Goal: Information Seeking & Learning: Learn about a topic

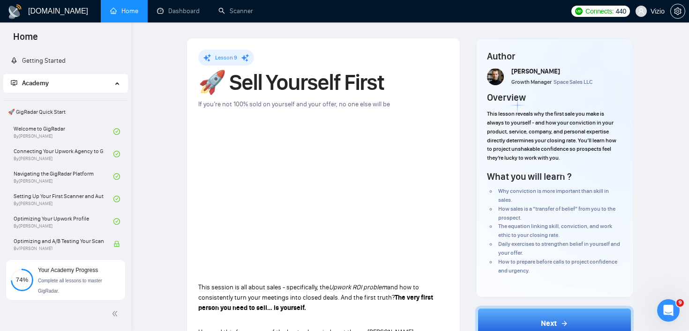
scroll to position [586, 0]
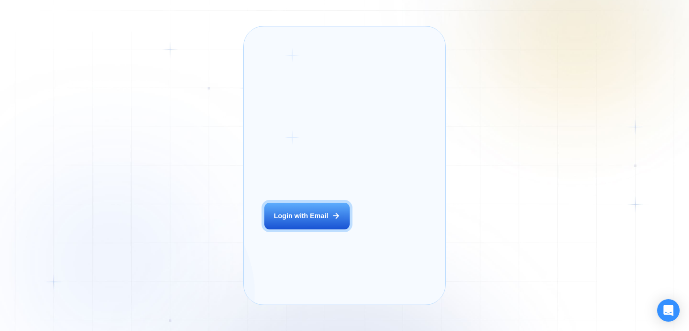
click at [304, 227] on div "Login ‍ Welcome to GigRadar. AI Business Manager for Agencies Login with Email" at bounding box center [318, 166] width 128 height 258
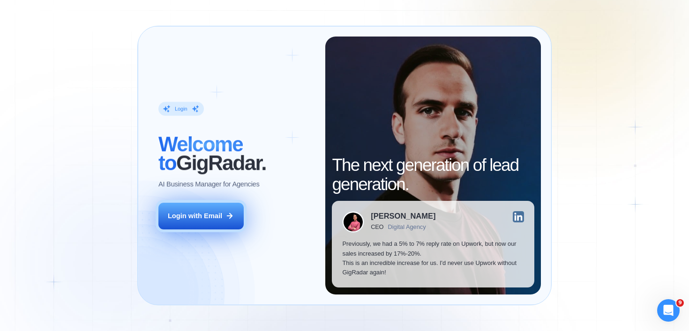
click at [243, 217] on button "Login with Email" at bounding box center [200, 216] width 85 height 27
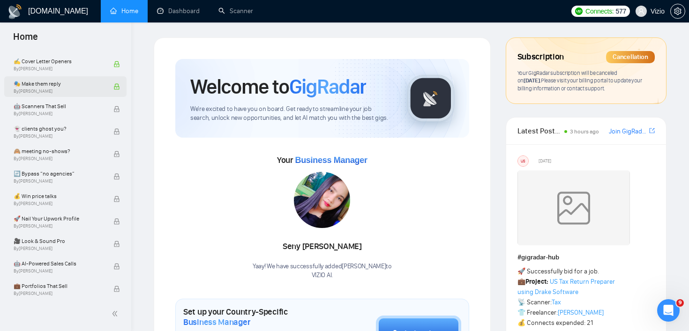
scroll to position [610, 0]
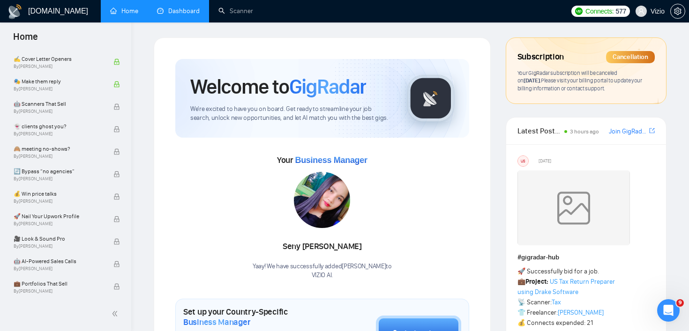
click at [184, 9] on link "Dashboard" at bounding box center [178, 11] width 43 height 8
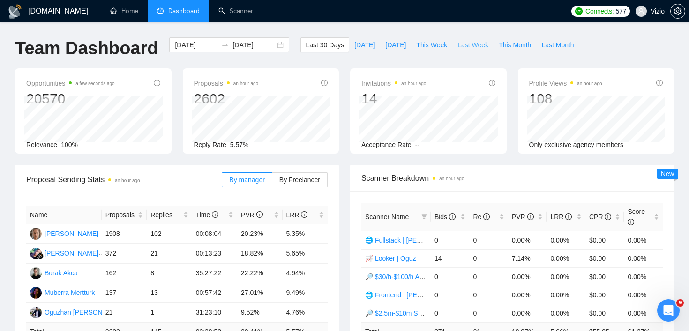
click at [470, 46] on span "Last Week" at bounding box center [472, 45] width 31 height 10
type input "2025-09-01"
type input "2025-09-07"
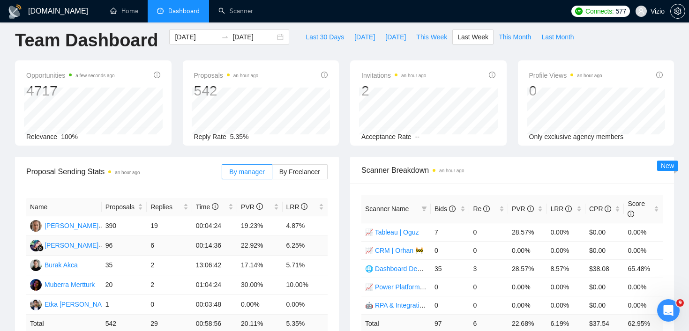
scroll to position [11, 0]
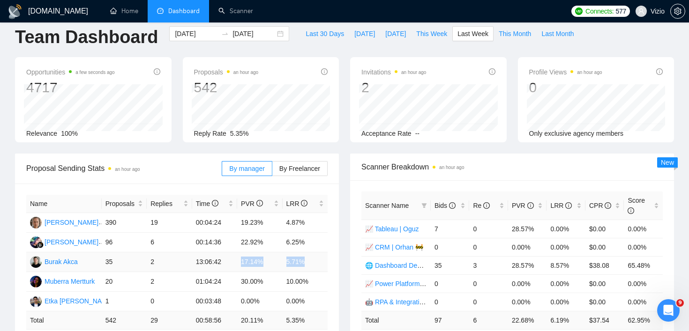
drag, startPoint x: 310, startPoint y: 257, endPoint x: 237, endPoint y: 260, distance: 73.2
click at [237, 260] on tr "Burak Akca 35 2 13:06:42 17.14% 5.71%" at bounding box center [176, 263] width 301 height 20
click at [351, 246] on div "Scanner Name Bids Re PVR LRR CPR Score 📈 Tableau | Oguz 7 0 28.57% 0.00% $0.00 …" at bounding box center [512, 269] width 324 height 179
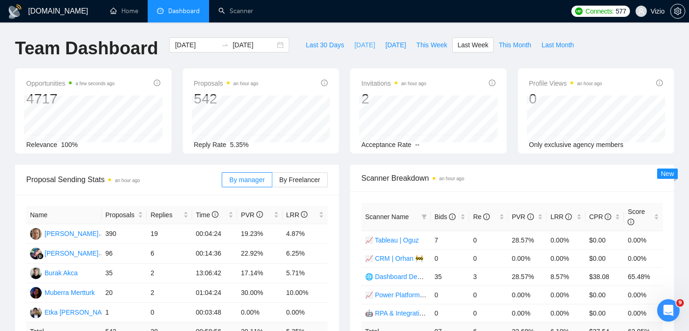
click at [361, 45] on span "Today" at bounding box center [364, 45] width 21 height 10
type input "2025-09-08"
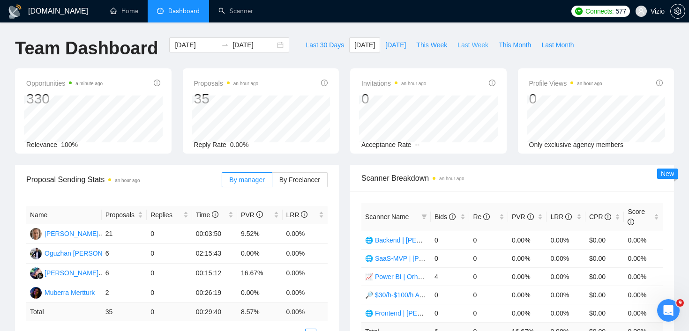
click at [469, 42] on span "Last Week" at bounding box center [472, 45] width 31 height 10
type input "2025-09-01"
type input "2025-09-07"
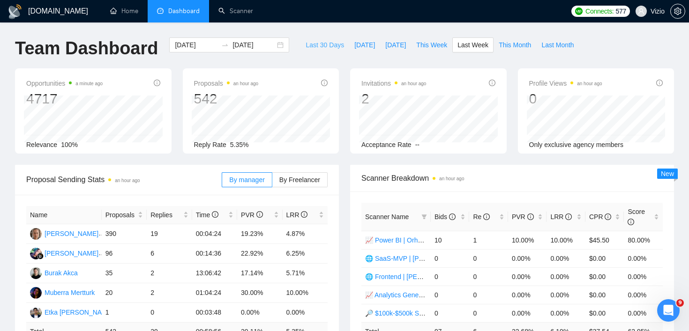
click at [330, 48] on span "Last 30 Days" at bounding box center [324, 45] width 38 height 10
type input "2025-08-09"
type input "2025-09-08"
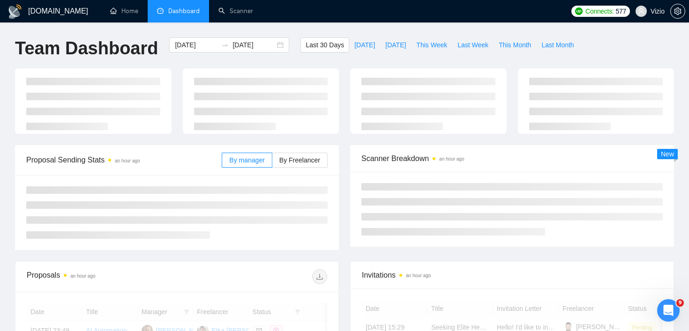
click at [350, 74] on div at bounding box center [428, 101] width 156 height 66
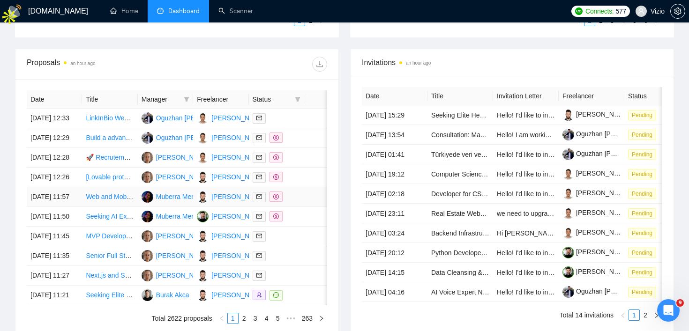
scroll to position [271, 0]
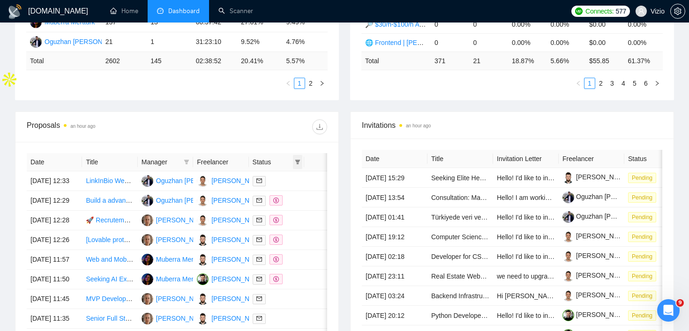
click at [294, 164] on span at bounding box center [297, 162] width 9 height 14
click at [284, 183] on span "Chat" at bounding box center [274, 180] width 45 height 10
checkbox input "true"
click at [284, 138] on div "Proposals an hour ago" at bounding box center [177, 127] width 300 height 30
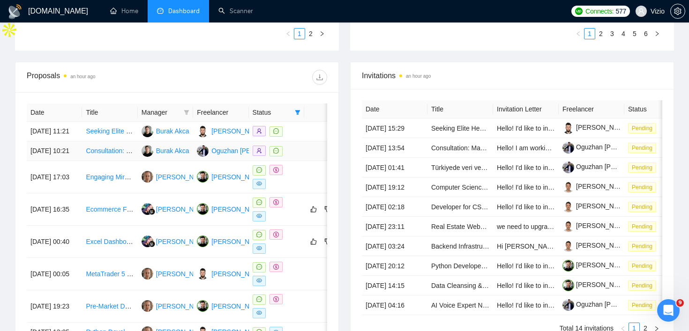
scroll to position [330, 0]
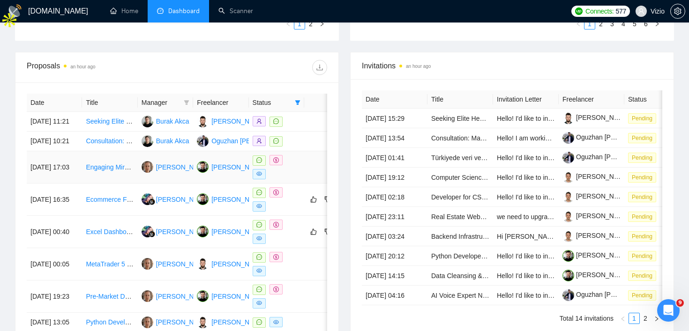
click at [292, 179] on div at bounding box center [277, 167] width 48 height 24
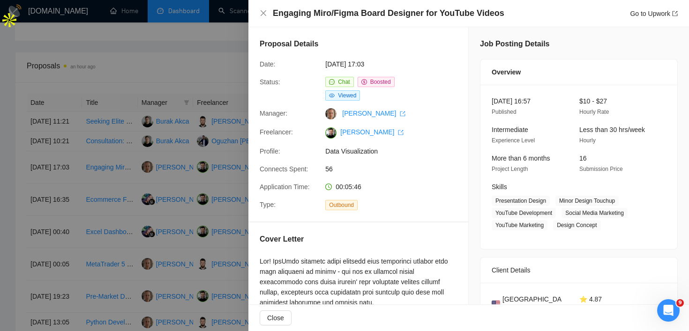
click at [220, 204] on div at bounding box center [344, 165] width 689 height 331
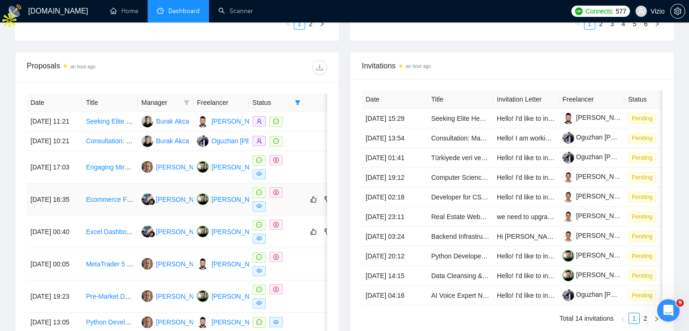
click at [297, 209] on div at bounding box center [277, 199] width 48 height 24
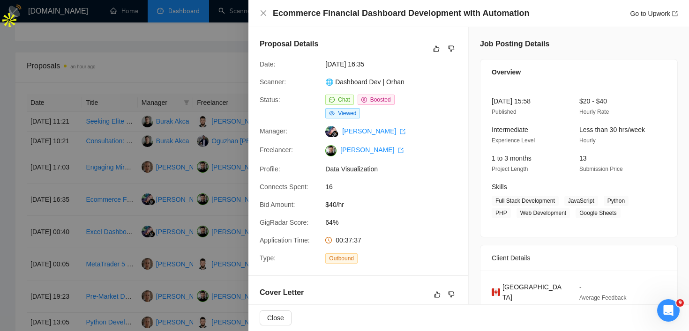
click at [288, 14] on h4 "Ecommerce Financial Dashboard Development with Automation" at bounding box center [401, 13] width 256 height 12
drag, startPoint x: 288, startPoint y: 14, endPoint x: 385, endPoint y: 11, distance: 97.5
click at [385, 11] on h4 "Ecommerce Financial Dashboard Development with Automation" at bounding box center [401, 13] width 256 height 12
copy h4 "Ecommerce Financial Dashboard"
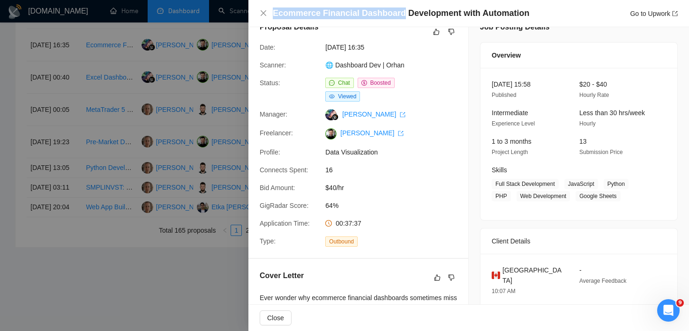
scroll to position [20, 0]
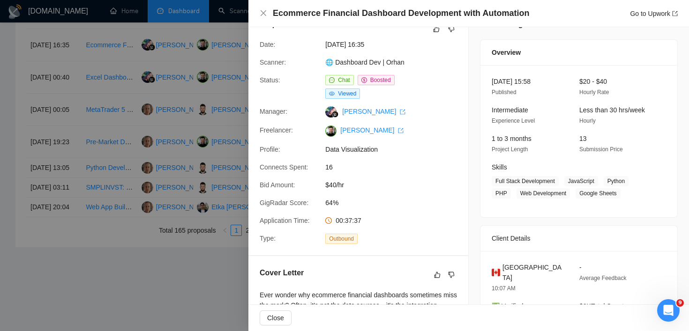
click at [423, 213] on div "Proposal Details Date: 07 Sep, 2025 16:35 Scanner: 🌐 Dashboard Dev | Orhan Stat…" at bounding box center [358, 131] width 220 height 248
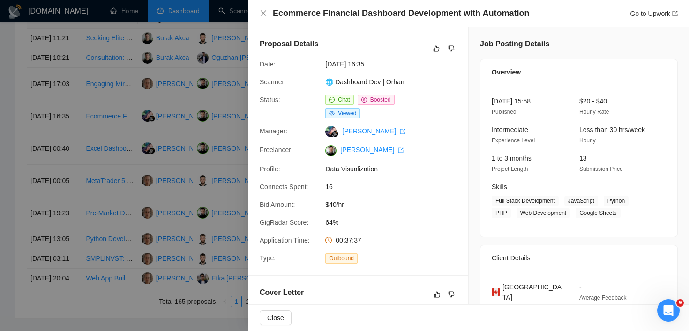
scroll to position [401, 0]
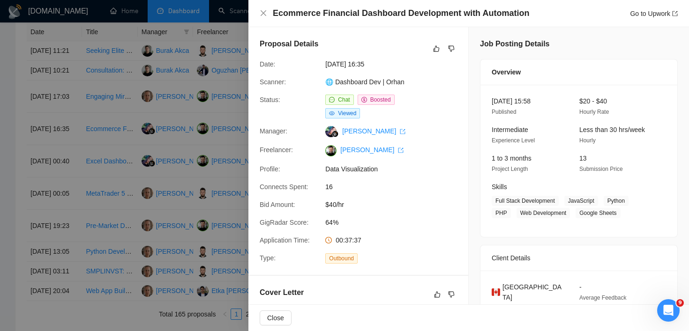
click at [298, 13] on h4 "Ecommerce Financial Dashboard Development with Automation" at bounding box center [401, 13] width 256 height 12
drag, startPoint x: 298, startPoint y: 13, endPoint x: 357, endPoint y: 13, distance: 59.0
click at [357, 13] on h4 "Ecommerce Financial Dashboard Development with Automation" at bounding box center [401, 13] width 256 height 12
click at [277, 60] on div "Date:" at bounding box center [289, 64] width 66 height 10
click at [193, 105] on div at bounding box center [344, 165] width 689 height 331
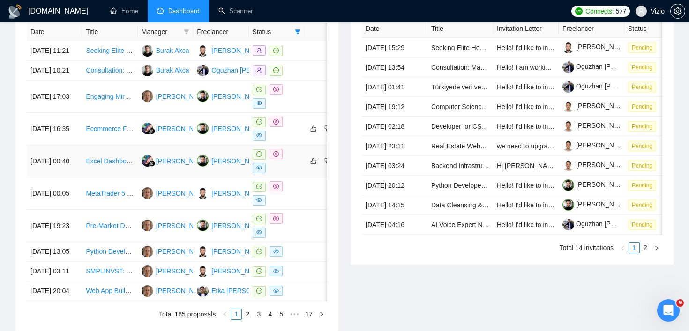
click at [127, 178] on td "Excel Dashboard & PDF Report Template Specialist" at bounding box center [109, 161] width 55 height 32
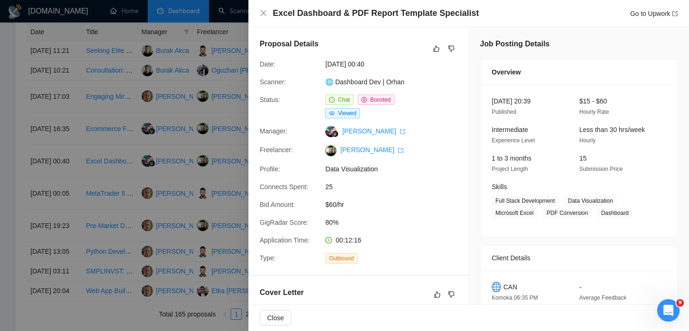
click at [357, 15] on h4 "Excel Dashboard & PDF Report Template Specialist" at bounding box center [376, 13] width 206 height 12
drag, startPoint x: 357, startPoint y: 15, endPoint x: 376, endPoint y: 15, distance: 18.7
click at [376, 15] on h4 "Excel Dashboard & PDF Report Template Specialist" at bounding box center [376, 13] width 206 height 12
click at [403, 11] on h4 "Excel Dashboard & PDF Report Template Specialist" at bounding box center [376, 13] width 206 height 12
drag, startPoint x: 403, startPoint y: 11, endPoint x: 521, endPoint y: 11, distance: 118.1
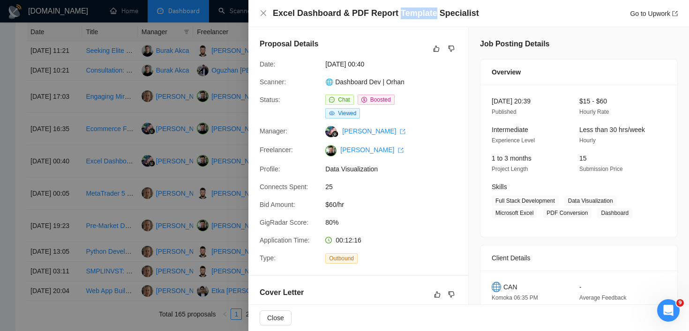
click at [521, 11] on div "Excel Dashboard & PDF Report Template Specialist Go to Upwork" at bounding box center [475, 13] width 405 height 12
click at [504, 18] on div "Excel Dashboard & PDF Report Template Specialist Go to Upwork" at bounding box center [475, 13] width 405 height 12
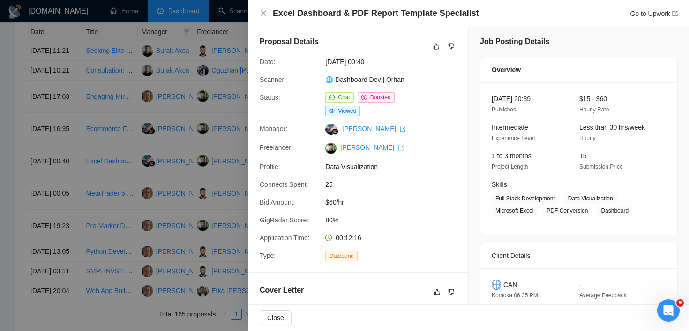
scroll to position [0, 0]
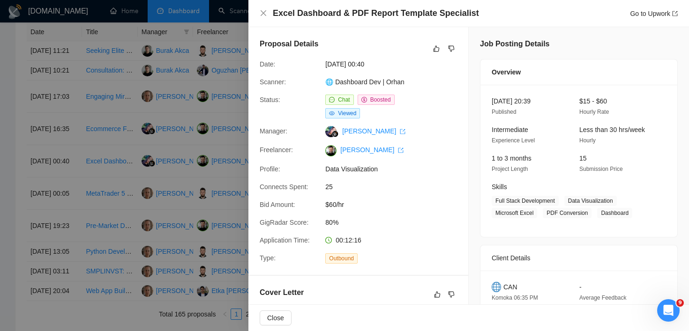
click at [280, 15] on h4 "Excel Dashboard & PDF Report Template Specialist" at bounding box center [376, 13] width 206 height 12
drag, startPoint x: 280, startPoint y: 15, endPoint x: 315, endPoint y: 15, distance: 35.1
click at [316, 15] on h4 "Excel Dashboard & PDF Report Template Specialist" at bounding box center [376, 13] width 206 height 12
copy h4 "Excel Dashboard"
click at [337, 11] on h4 "Excel Dashboard & PDF Report Template Specialist" at bounding box center [376, 13] width 206 height 12
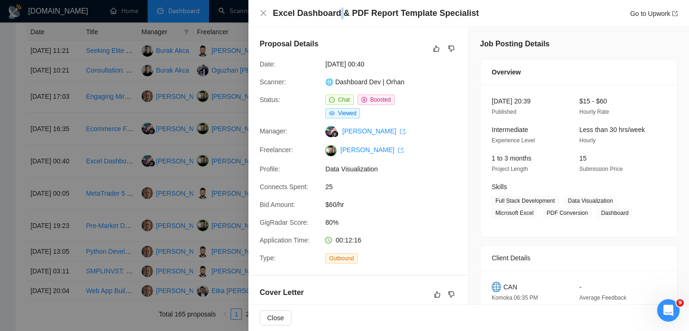
click at [337, 11] on h4 "Excel Dashboard & PDF Report Template Specialist" at bounding box center [376, 13] width 206 height 12
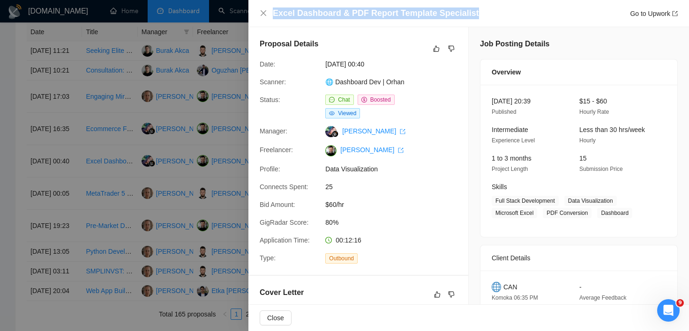
click at [337, 11] on h4 "Excel Dashboard & PDF Report Template Specialist" at bounding box center [376, 13] width 206 height 12
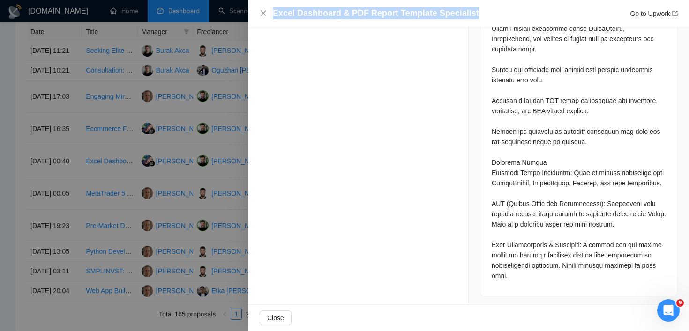
scroll to position [722, 0]
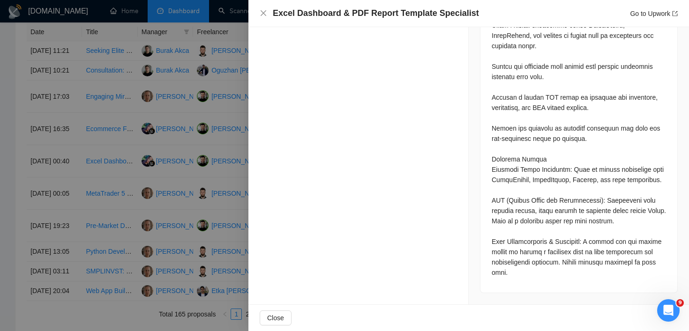
click at [212, 94] on div at bounding box center [344, 165] width 689 height 331
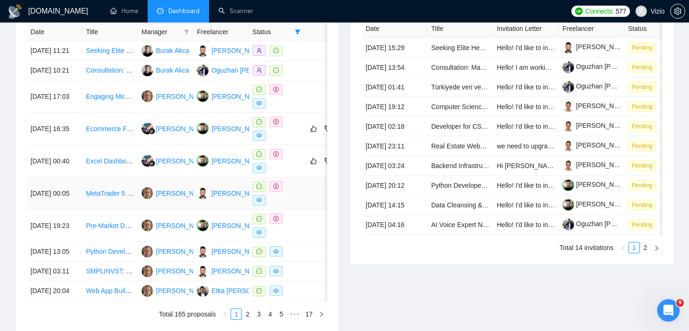
click at [122, 201] on td "MetaTrader 5 Manager/Admin API Developer Needed for Order Execution - C# / Pyth…" at bounding box center [109, 194] width 55 height 32
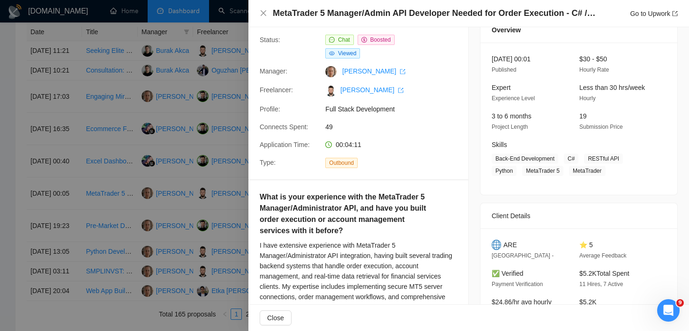
scroll to position [0, 0]
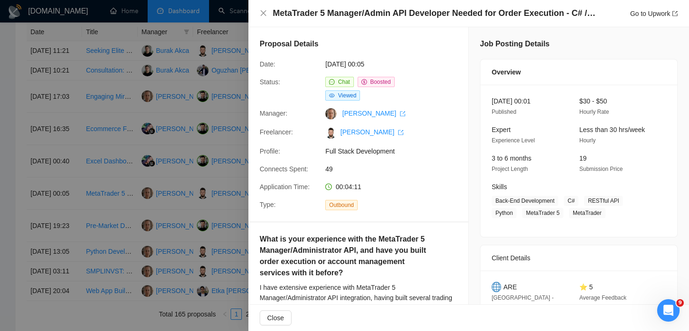
click at [141, 251] on div at bounding box center [344, 165] width 689 height 331
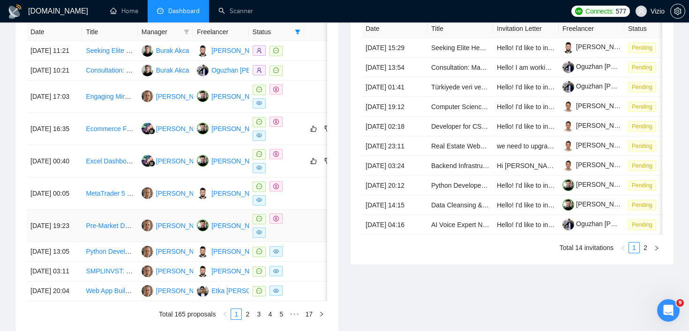
click at [132, 242] on td "Pre-Market Data Collector - 25 Trading Metrics Daily - Python/PostgreSQL [$3000]" at bounding box center [109, 226] width 55 height 32
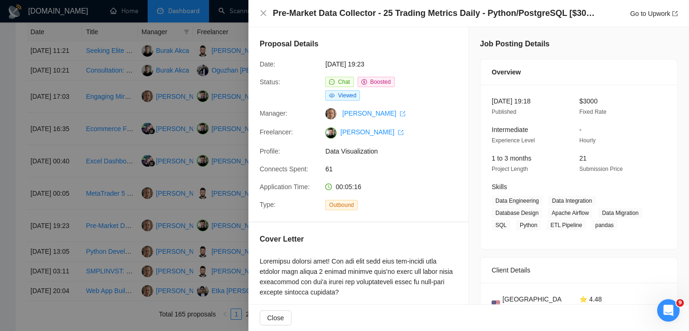
click at [281, 14] on h4 "Pre-Market Data Collector - 25 Trading Metrics Daily - Python/PostgreSQL [$3000]" at bounding box center [434, 13] width 323 height 12
drag, startPoint x: 281, startPoint y: 14, endPoint x: 400, endPoint y: 20, distance: 119.1
click at [396, 18] on h4 "Pre-Market Data Collector - 25 Trading Metrics Daily - Python/PostgreSQL [$3000]" at bounding box center [434, 13] width 323 height 12
click at [200, 137] on div at bounding box center [344, 165] width 689 height 331
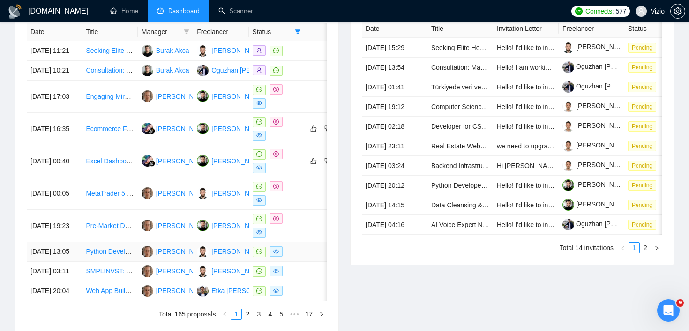
click at [125, 261] on td "Python Developer for Analytics Dashboard" at bounding box center [109, 252] width 55 height 20
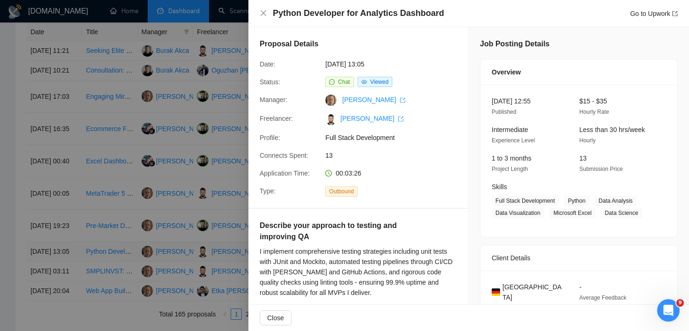
click at [125, 261] on div at bounding box center [344, 165] width 689 height 331
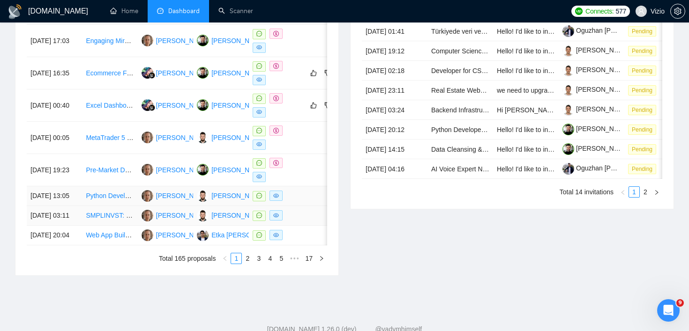
scroll to position [461, 0]
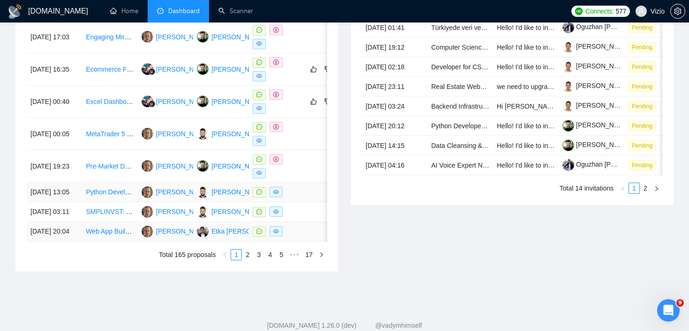
click at [125, 242] on td "Web App Build – Deal Aggregation & Notifications (quotes only)" at bounding box center [109, 232] width 55 height 20
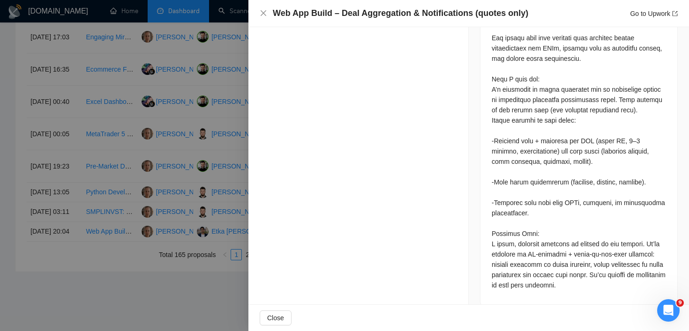
scroll to position [0, 0]
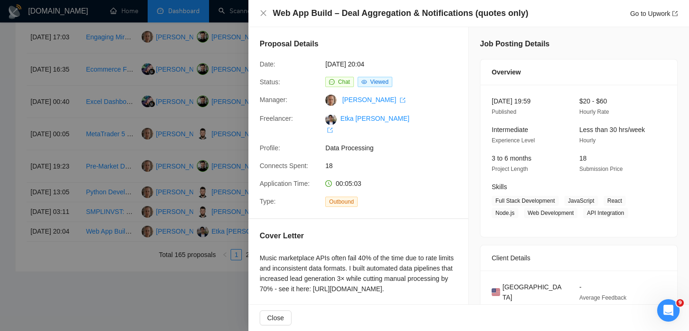
click at [283, 14] on h4 "Web App Build – Deal Aggregation & Notifications (quotes only)" at bounding box center [400, 13] width 255 height 12
drag, startPoint x: 283, startPoint y: 14, endPoint x: 309, endPoint y: 14, distance: 25.3
click at [309, 14] on h4 "Web App Build – Deal Aggregation & Notifications (quotes only)" at bounding box center [400, 13] width 255 height 12
click at [326, 14] on h4 "Web App Build – Deal Aggregation & Notifications (quotes only)" at bounding box center [400, 13] width 255 height 12
drag, startPoint x: 326, startPoint y: 14, endPoint x: 271, endPoint y: 14, distance: 55.3
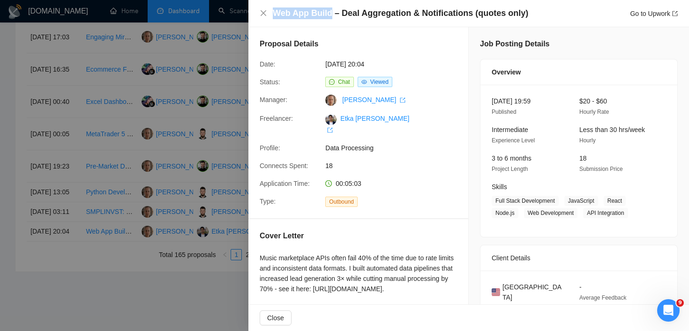
click at [270, 14] on div "Web App Build – Deal Aggregation & Notifications (quotes only) Go to Upwork" at bounding box center [469, 13] width 418 height 12
copy h4 "Web App Build"
click at [433, 12] on h4 "Web App Build – Deal Aggregation & Notifications (quotes only)" at bounding box center [400, 13] width 255 height 12
click at [294, 15] on h4 "Web App Build – Deal Aggregation & Notifications (quotes only)" at bounding box center [400, 13] width 255 height 12
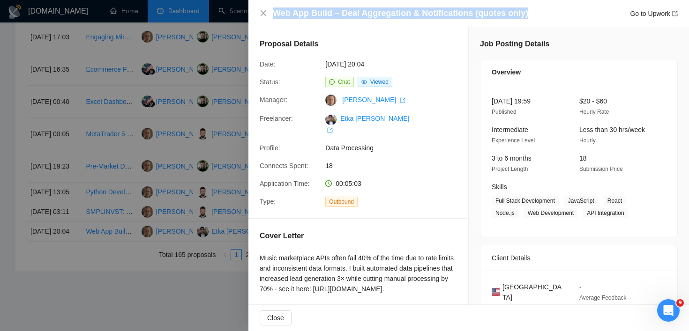
click at [294, 15] on h4 "Web App Build – Deal Aggregation & Notifications (quotes only)" at bounding box center [400, 13] width 255 height 12
copy h4 "Web App Build – Deal Aggregation & Notifications (quotes only)"
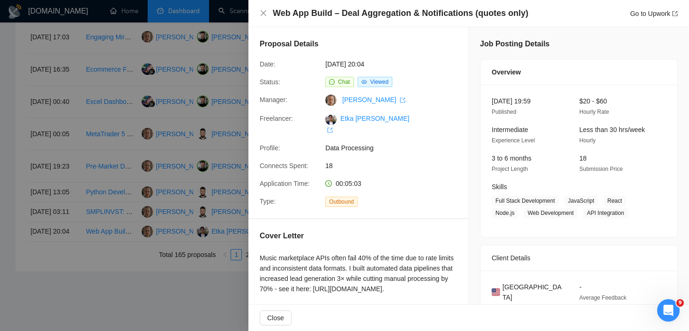
click at [440, 44] on div "Proposal Details" at bounding box center [358, 48] width 197 height 21
click at [340, 82] on span "Chat" at bounding box center [344, 82] width 12 height 7
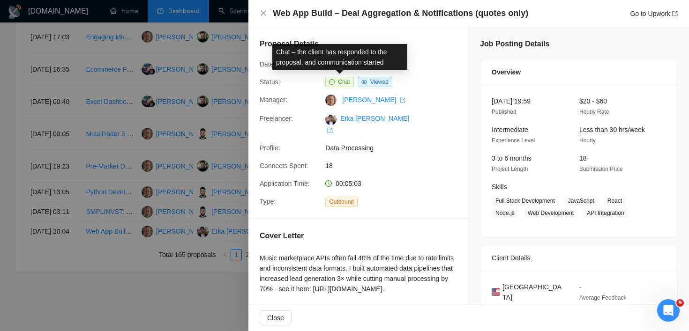
click at [419, 55] on div "Proposal Details" at bounding box center [358, 48] width 197 height 21
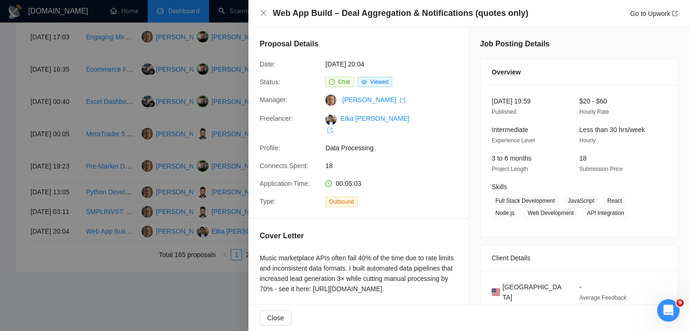
click at [644, 9] on div "Go to Upwork" at bounding box center [654, 13] width 48 height 10
click at [644, 13] on link "Go to Upwork" at bounding box center [654, 13] width 48 height 7
click at [236, 184] on div at bounding box center [344, 165] width 689 height 331
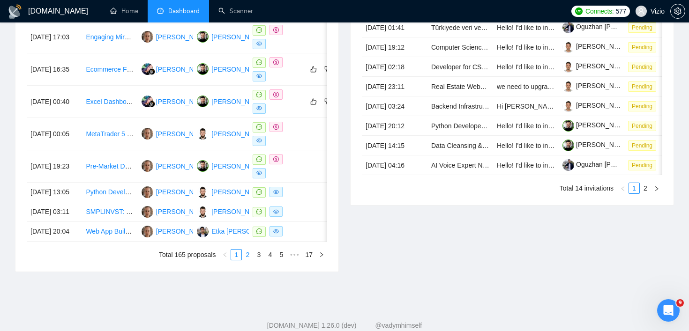
click at [249, 260] on link "2" at bounding box center [247, 255] width 10 height 10
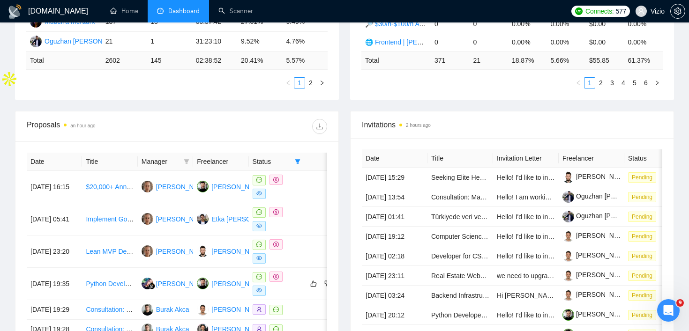
scroll to position [272, 0]
click at [133, 230] on td "Implement Google Home with AI for Work Apps." at bounding box center [109, 219] width 55 height 32
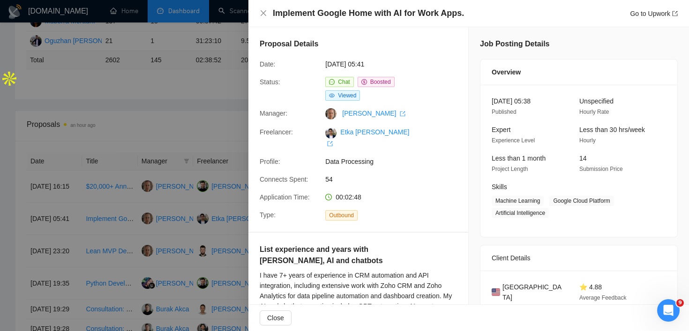
click at [189, 130] on div at bounding box center [344, 165] width 689 height 331
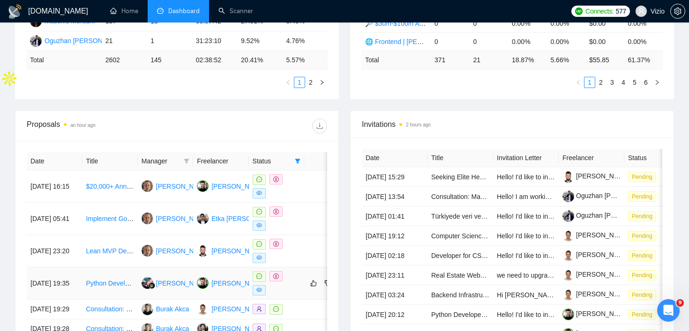
click at [97, 297] on td "Python Developer for Analytics Dashboard" at bounding box center [109, 284] width 55 height 32
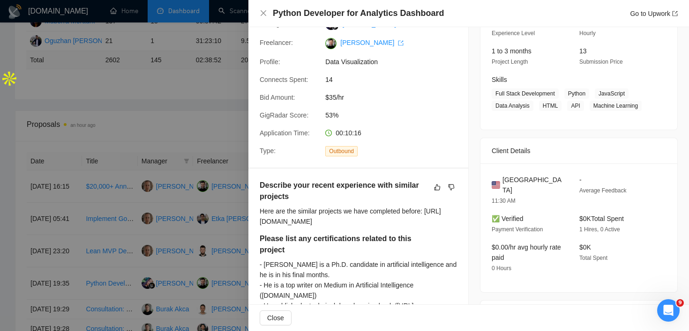
scroll to position [0, 0]
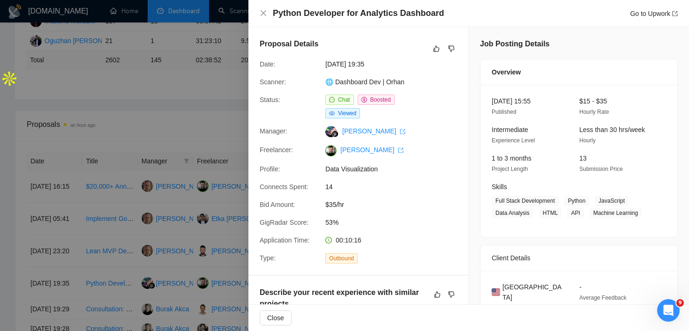
click at [286, 14] on h4 "Python Developer for Analytics Dashboard" at bounding box center [358, 13] width 171 height 12
drag, startPoint x: 286, startPoint y: 14, endPoint x: 350, endPoint y: 12, distance: 64.2
click at [350, 13] on h4 "Python Developer for Analytics Dashboard" at bounding box center [358, 13] width 171 height 12
copy h4 "Python Developer for"
click at [406, 17] on h4 "Python Developer for Analytics Dashboard" at bounding box center [358, 13] width 171 height 12
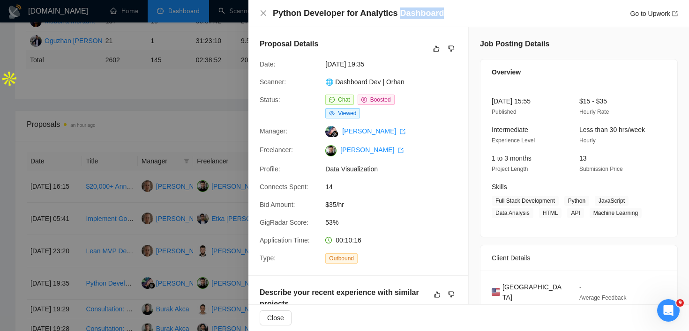
click at [406, 17] on h4 "Python Developer for Analytics Dashboard" at bounding box center [358, 13] width 171 height 12
copy h4 "Python Developer for Analytics Dashboard"
click at [262, 14] on icon "close" at bounding box center [263, 12] width 7 height 7
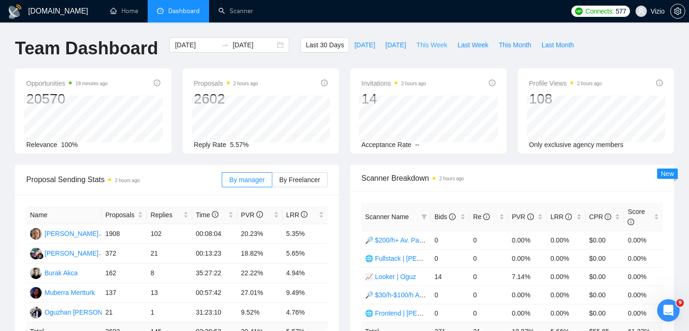
click at [425, 42] on span "This Week" at bounding box center [431, 45] width 31 height 10
type input "2025-09-08"
type input "2025-09-14"
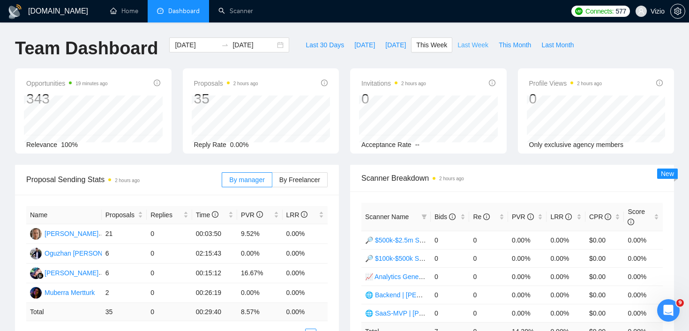
click at [465, 41] on span "Last Week" at bounding box center [472, 45] width 31 height 10
type input "2025-09-01"
type input "2025-09-07"
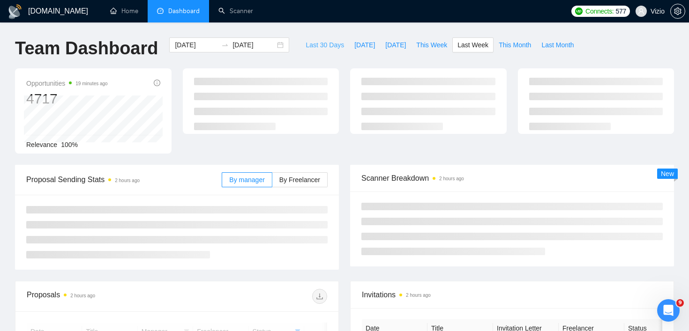
click at [317, 48] on span "Last 30 Days" at bounding box center [324, 45] width 38 height 10
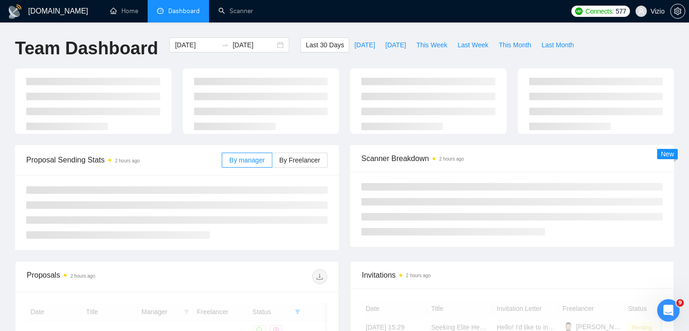
type input "2025-08-09"
type input "2025-09-08"
click at [343, 70] on div at bounding box center [261, 101] width 168 height 66
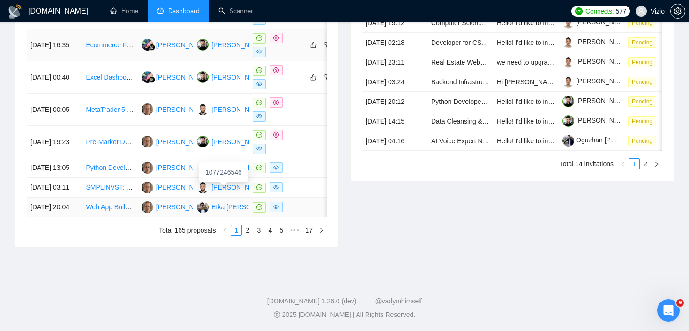
scroll to position [521, 0]
click at [118, 185] on link "SMPLINVST: Finance Web App MVP Development" at bounding box center [160, 187] width 148 height 7
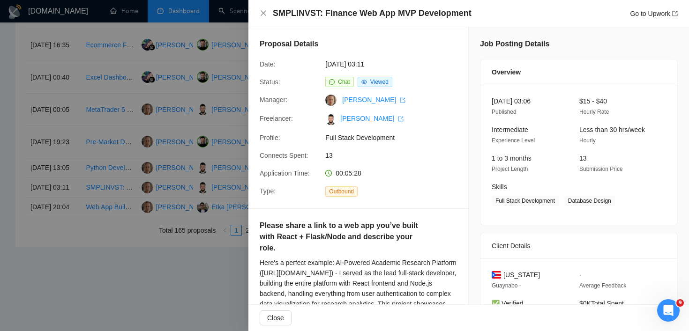
click at [280, 8] on h4 "SMPLINVST: Finance Web App MVP Development" at bounding box center [372, 13] width 199 height 12
copy h4 "SMPLINVST"
click at [171, 139] on div at bounding box center [344, 165] width 689 height 331
